Goal: Information Seeking & Learning: Learn about a topic

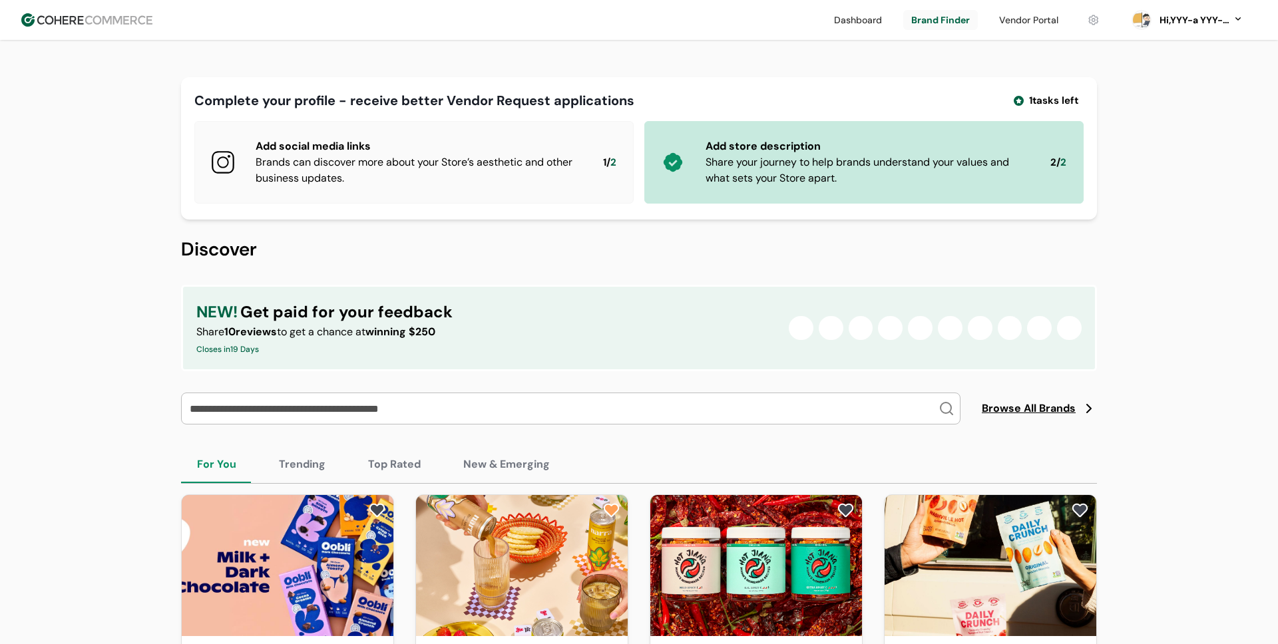
click at [1011, 407] on span "Browse All Brands" at bounding box center [1029, 409] width 94 height 16
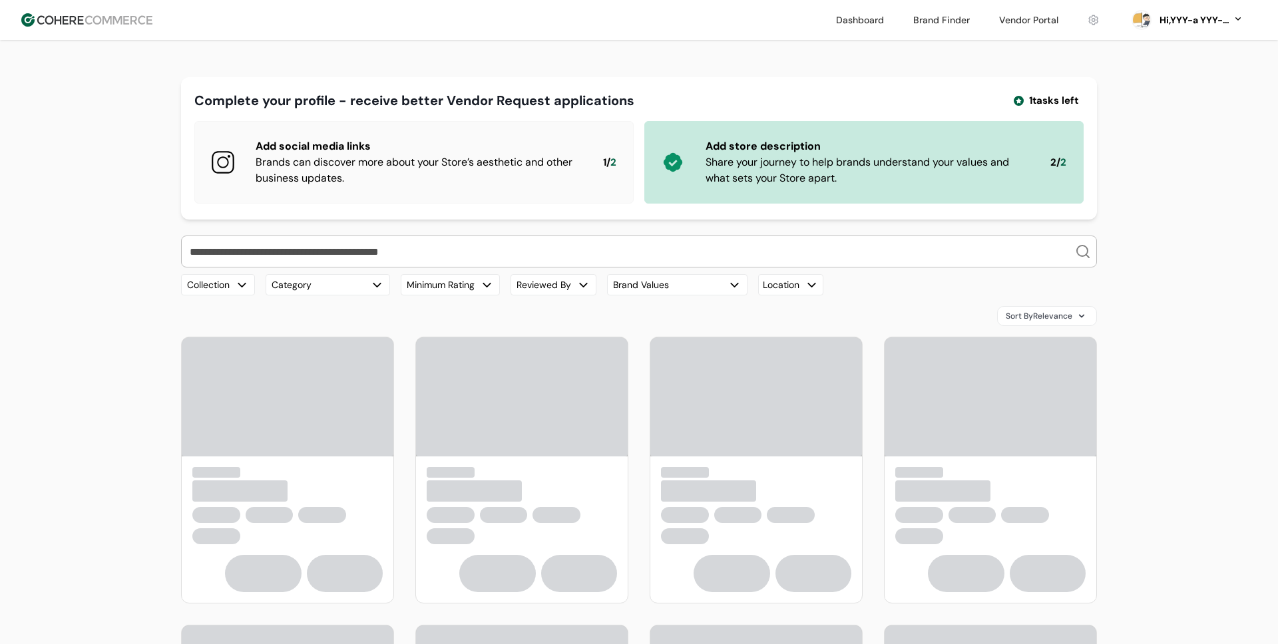
click at [324, 292] on button "Category" at bounding box center [328, 284] width 124 height 21
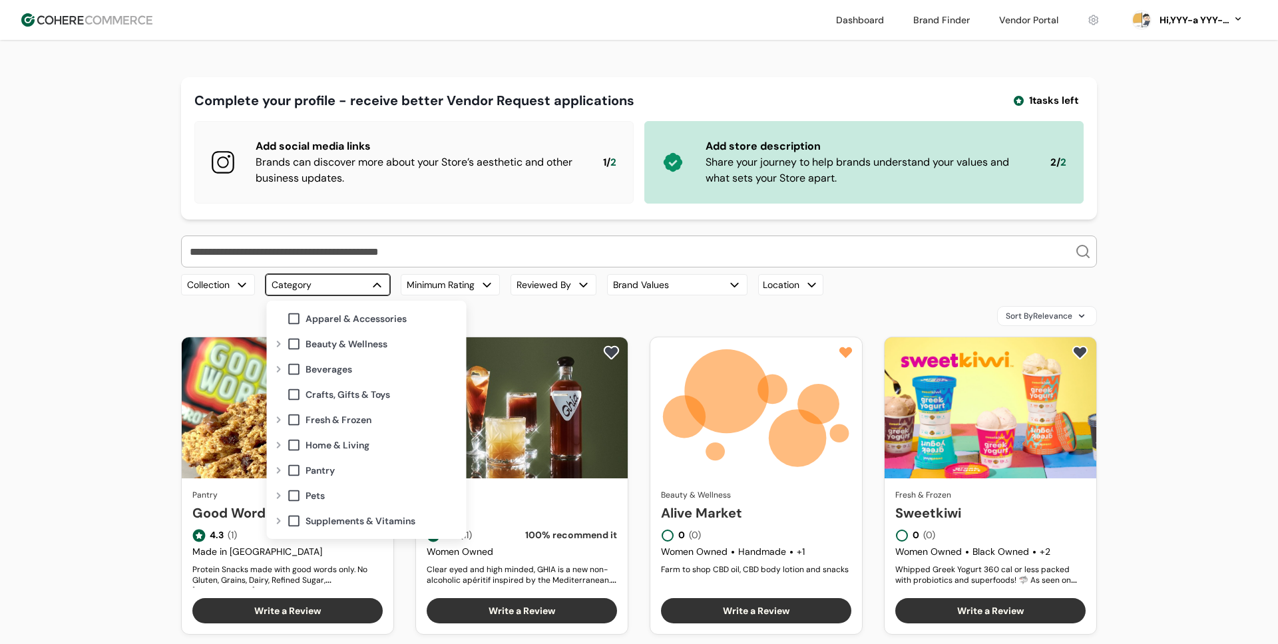
click at [296, 347] on span at bounding box center [294, 344] width 15 height 15
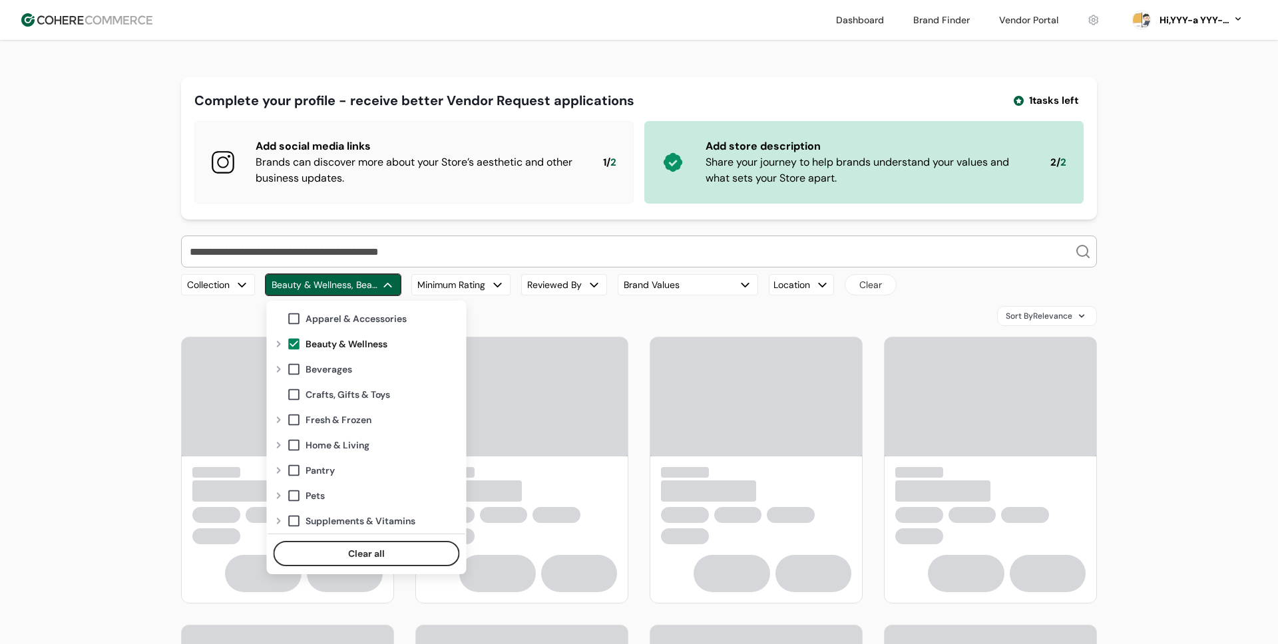
click at [293, 363] on span at bounding box center [294, 369] width 15 height 15
click at [294, 391] on span at bounding box center [294, 394] width 15 height 15
click at [281, 371] on div "Expand" at bounding box center [279, 369] width 16 height 11
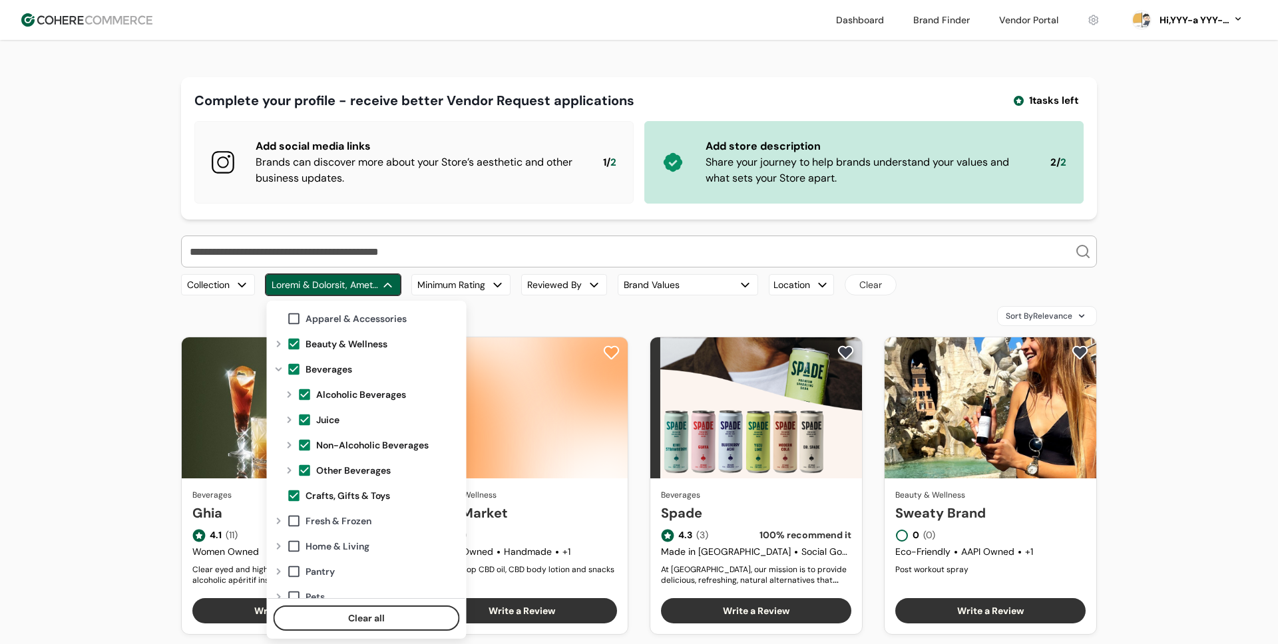
click at [219, 313] on div "Sort By Relevance" at bounding box center [639, 316] width 916 height 20
click at [359, 284] on button "button" at bounding box center [333, 284] width 135 height 21
click at [355, 288] on button "button" at bounding box center [333, 284] width 135 height 21
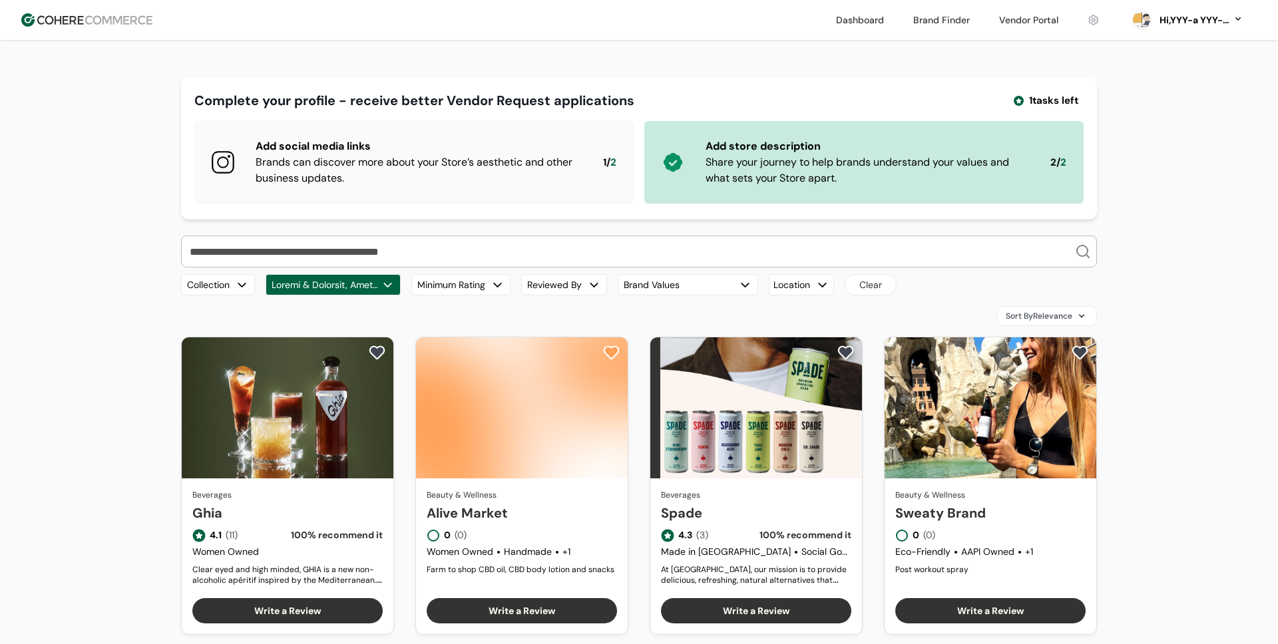
click at [387, 284] on div "button" at bounding box center [388, 285] width 14 height 14
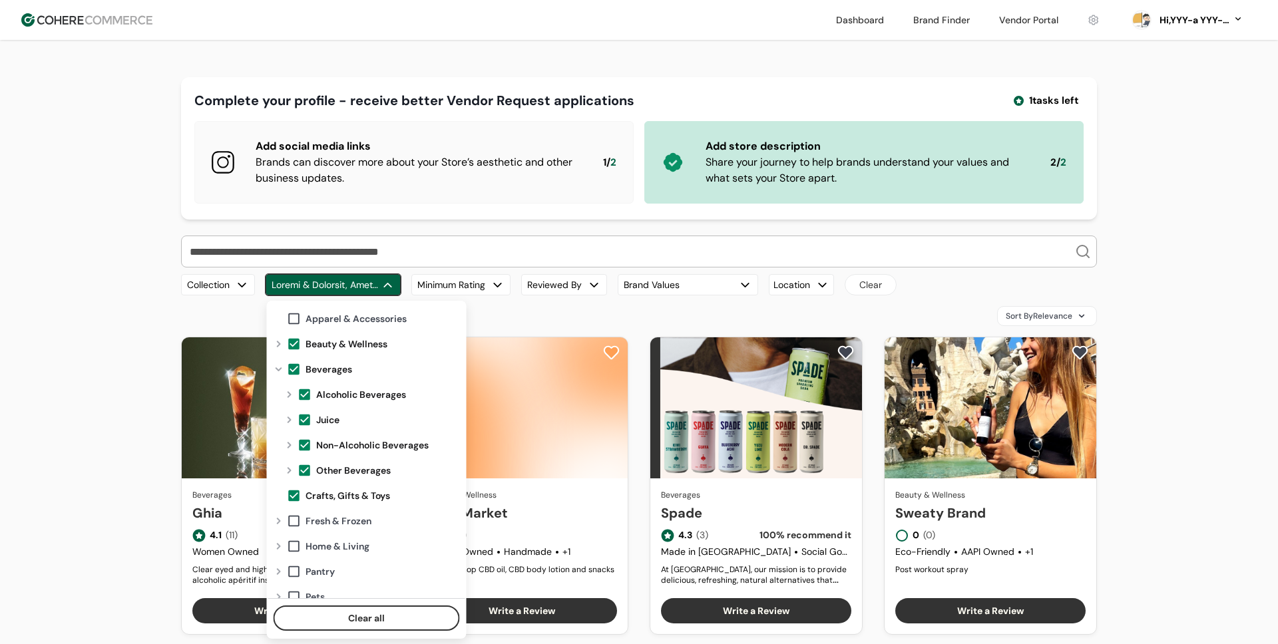
click at [383, 284] on div "button" at bounding box center [388, 285] width 14 height 14
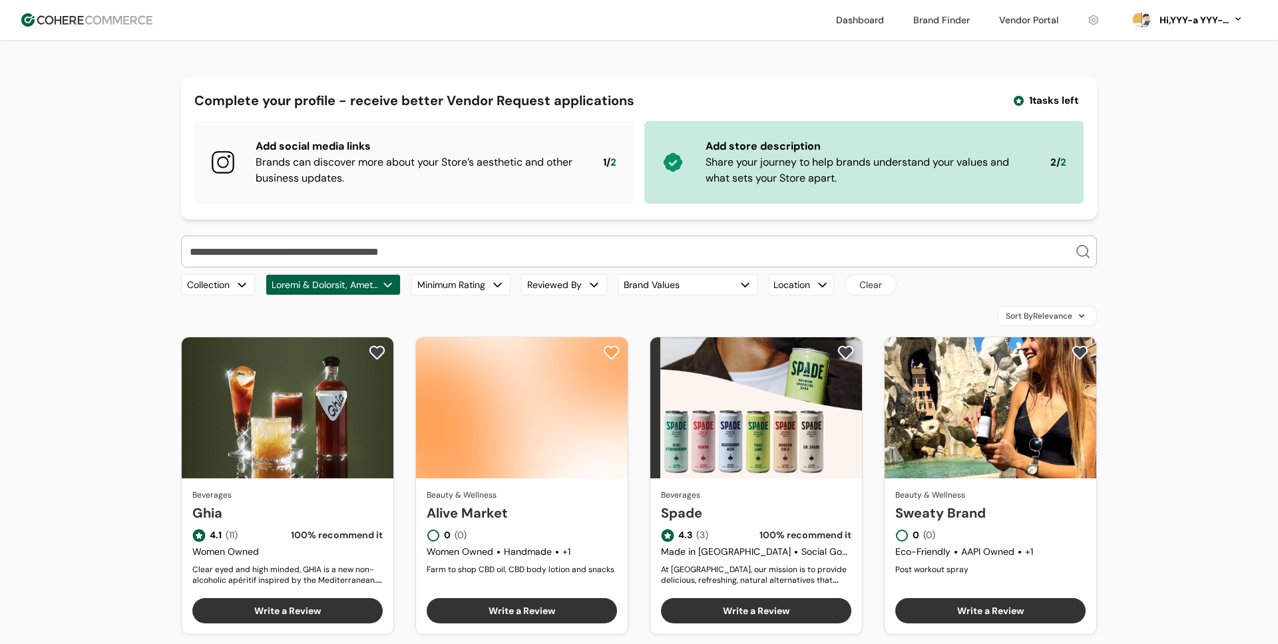
click at [349, 288] on button "button" at bounding box center [333, 284] width 135 height 21
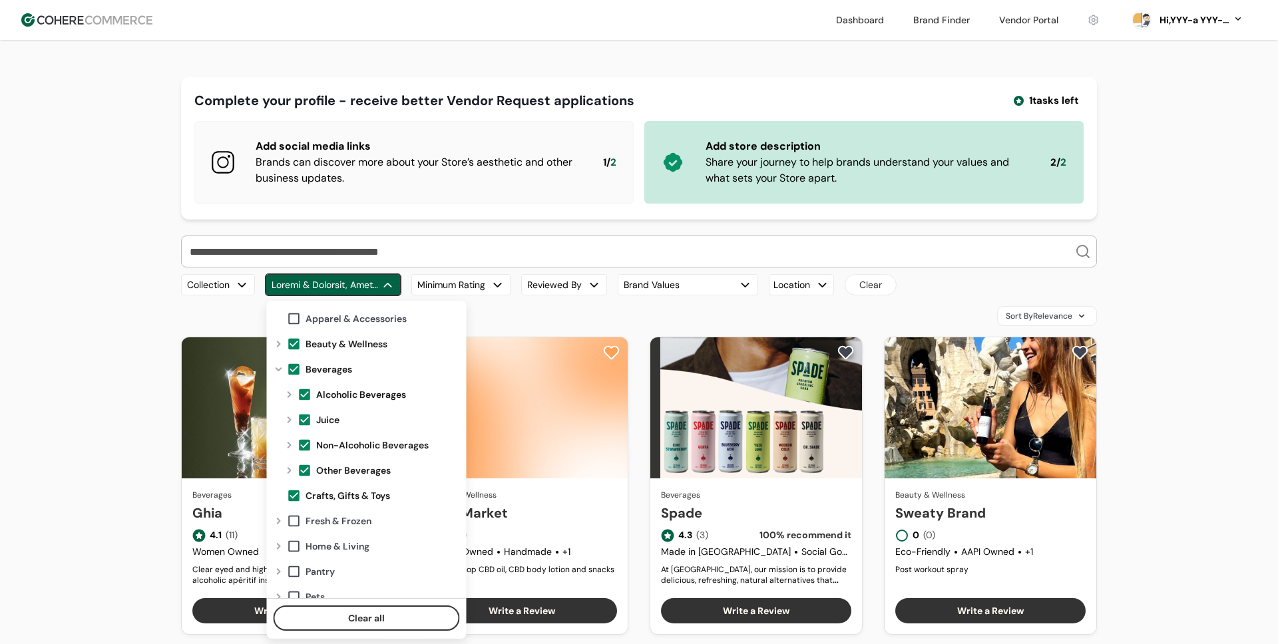
click at [362, 288] on button "button" at bounding box center [333, 284] width 135 height 21
